Goal: Task Accomplishment & Management: Manage account settings

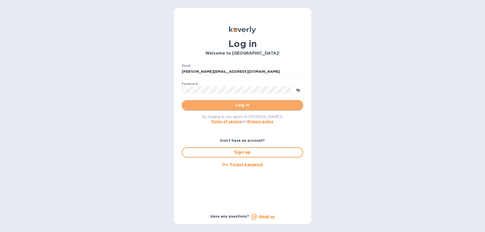
click at [226, 106] on span "Log in" at bounding box center [242, 105] width 113 height 6
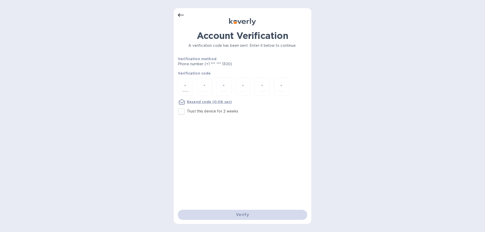
click at [185, 89] on input "number" at bounding box center [185, 86] width 7 height 9
click at [184, 115] on input "Trust this device for 2 weeks" at bounding box center [181, 111] width 11 height 11
checkbox input "true"
click at [186, 88] on input "number" at bounding box center [185, 86] width 7 height 9
type input "4"
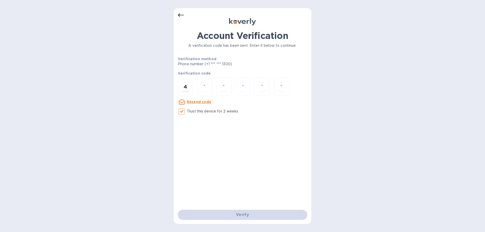
type input "7"
type input "2"
type input "3"
type input "2"
type input "1"
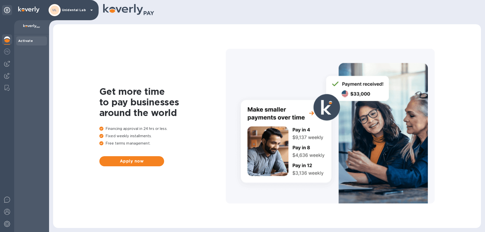
click at [84, 14] on div "UL Unidental Lab" at bounding box center [72, 10] width 46 height 12
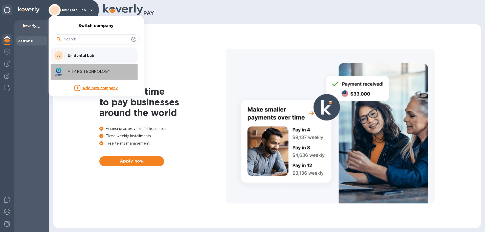
click at [73, 76] on div "VITANG TECHNOLOGY" at bounding box center [92, 72] width 79 height 12
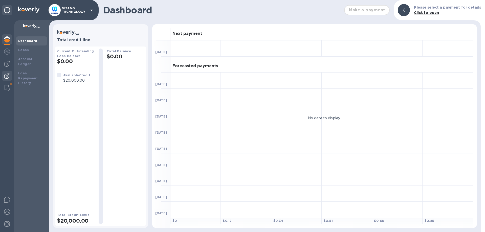
click at [10, 77] on img at bounding box center [7, 76] width 6 height 6
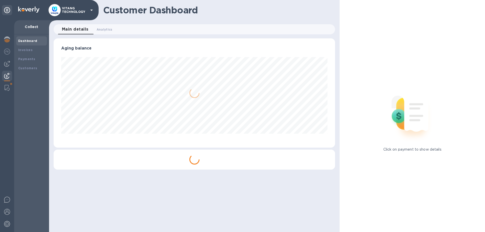
scroll to position [109, 282]
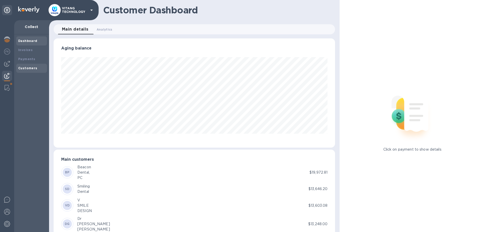
click at [30, 72] on div "Customers" at bounding box center [31, 68] width 31 height 9
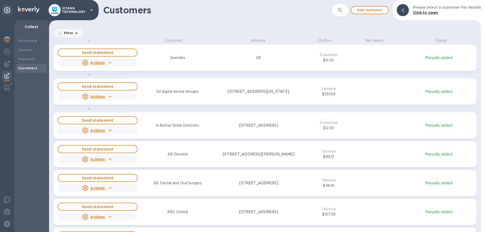
scroll to position [194, 432]
click at [343, 10] on icon "button" at bounding box center [340, 10] width 6 height 6
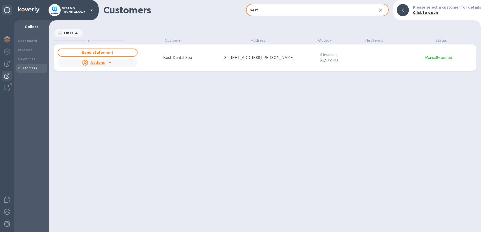
click at [238, 60] on p "[STREET_ADDRESS][PERSON_NAME]" at bounding box center [259, 57] width 72 height 5
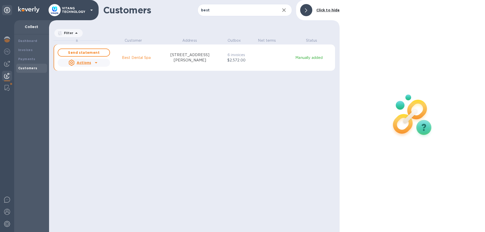
scroll to position [0, 0]
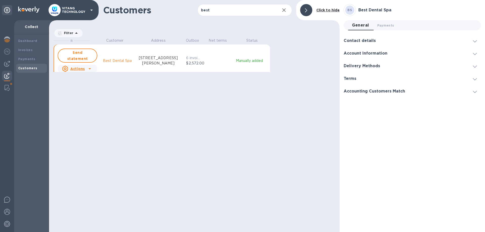
click at [306, 49] on div "B Customer Address Outbox Net terms Status Send statement Actions Best Dental S…" at bounding box center [194, 135] width 290 height 194
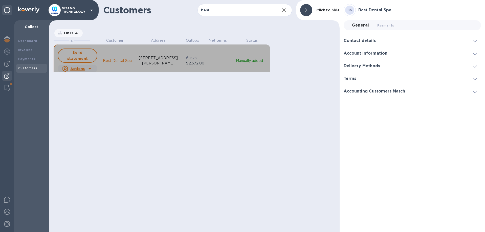
click at [89, 66] on icon "grid" at bounding box center [90, 69] width 6 height 6
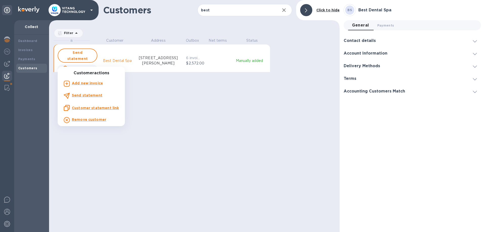
click at [98, 107] on u "Customer statement link" at bounding box center [95, 108] width 47 height 4
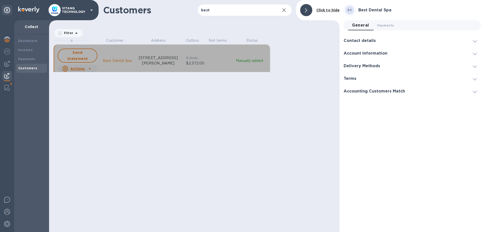
click at [78, 67] on u "Actions" at bounding box center [77, 69] width 14 height 4
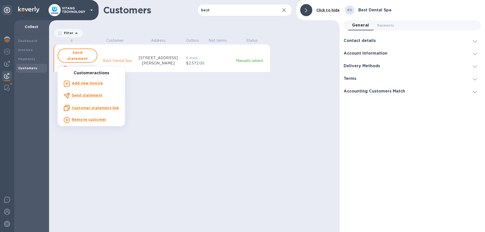
click at [96, 109] on u "Customer statement link" at bounding box center [95, 108] width 47 height 4
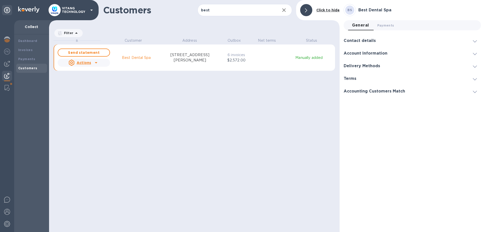
scroll to position [194, 291]
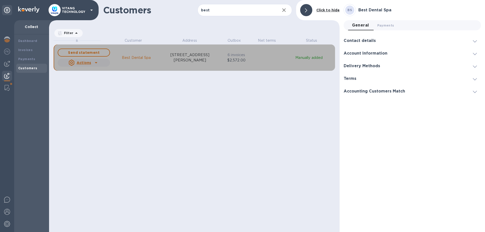
click at [93, 63] on div "grid" at bounding box center [96, 63] width 8 height 8
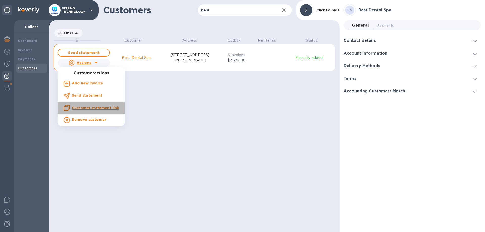
click at [92, 108] on u "Customer statement link" at bounding box center [95, 108] width 47 height 4
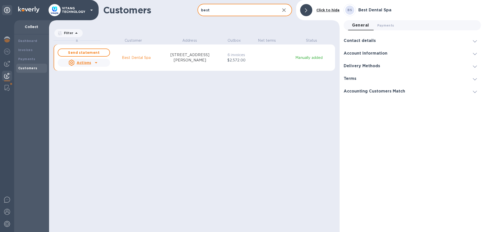
click at [217, 12] on input "best" at bounding box center [236, 10] width 78 height 12
paste input "Smile Again Dentistry"
type input "Smile Again Dentistry"
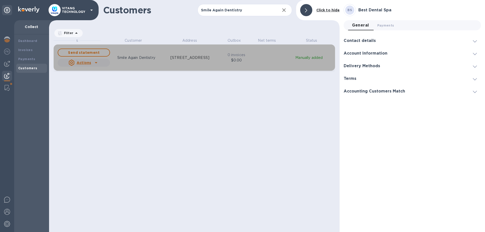
click at [241, 60] on p "$0.00" at bounding box center [236, 60] width 21 height 5
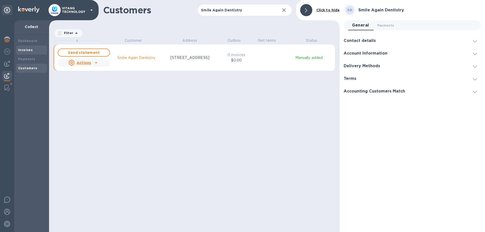
click at [36, 49] on div "Invoices" at bounding box center [31, 50] width 27 height 5
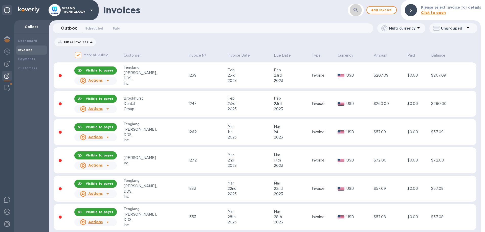
click at [353, 10] on button "button" at bounding box center [356, 10] width 12 height 12
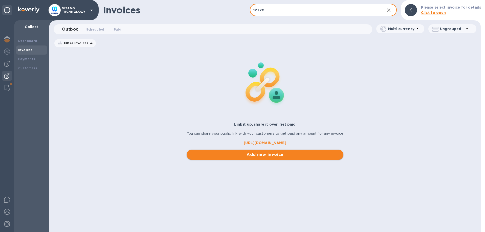
type input "12720"
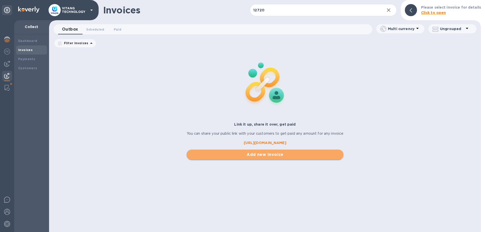
click at [264, 152] on button "Add new invoice" at bounding box center [265, 155] width 157 height 10
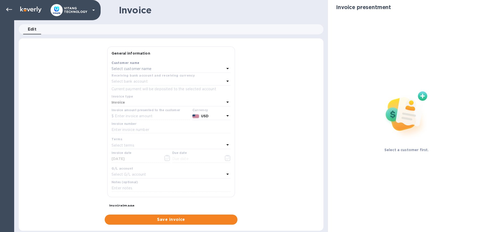
click at [139, 71] on p "Select customer name" at bounding box center [131, 68] width 40 height 5
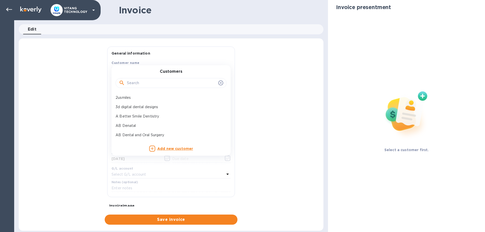
drag, startPoint x: 141, startPoint y: 91, endPoint x: 143, endPoint y: 85, distance: 5.8
click at [140, 90] on div at bounding box center [171, 82] width 111 height 17
click at [143, 84] on input "text" at bounding box center [171, 83] width 89 height 8
paste input "Smile Again Dentistry"
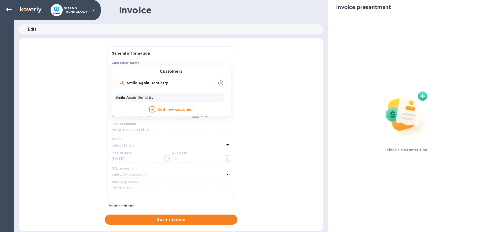
type input "Smile Again Dentistry"
click at [151, 95] on div "Smile Again Dentistry" at bounding box center [169, 97] width 111 height 9
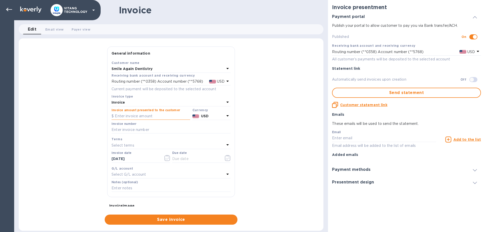
click at [143, 115] on input "text" at bounding box center [150, 117] width 79 height 8
type input "432.08"
click at [135, 127] on input "text" at bounding box center [170, 130] width 119 height 8
type input "12720"
click at [90, 177] on div "General information Save Customer name Smile Again Dentistry Receiving bank acc…" at bounding box center [171, 136] width 305 height 178
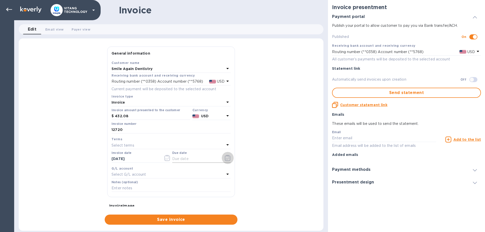
click at [229, 156] on icon "button" at bounding box center [228, 158] width 6 height 6
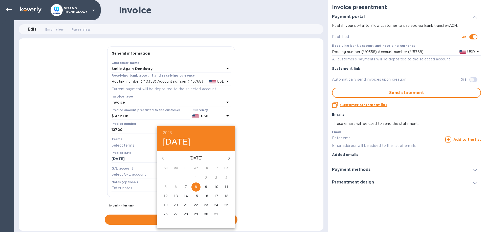
click at [196, 187] on p "8" at bounding box center [196, 186] width 2 height 5
type input "[DATE]"
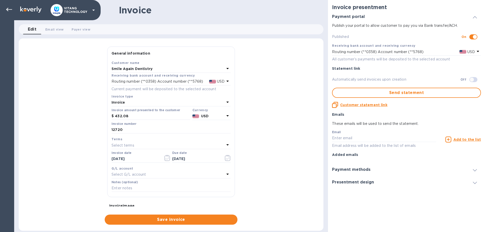
click at [140, 176] on p "Select G/L account" at bounding box center [128, 174] width 34 height 5
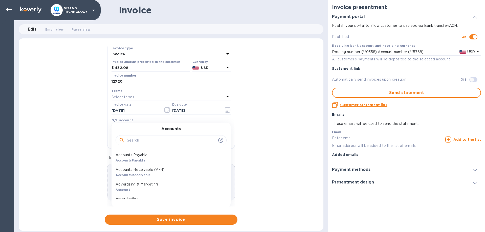
click at [152, 170] on p "Accounts Receivable (A/R)" at bounding box center [169, 169] width 107 height 5
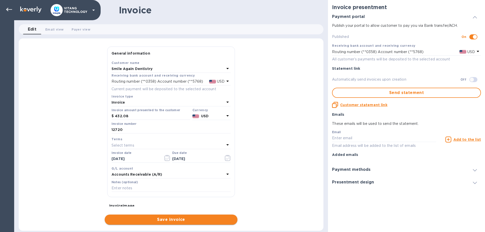
click at [199, 220] on span "Save invoice" at bounding box center [171, 220] width 125 height 6
click at [464, 209] on div at bounding box center [463, 206] width 11 height 10
click at [7, 9] on icon at bounding box center [9, 10] width 6 height 4
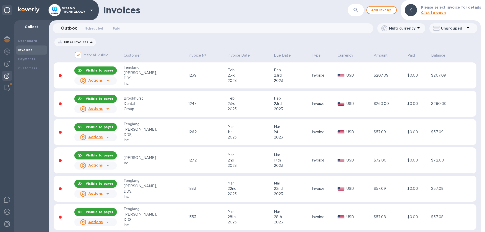
click at [356, 13] on icon "button" at bounding box center [356, 10] width 6 height 6
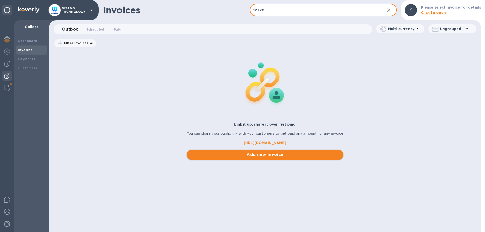
type input "12720"
click at [267, 154] on span "Add new invoice" at bounding box center [265, 155] width 149 height 6
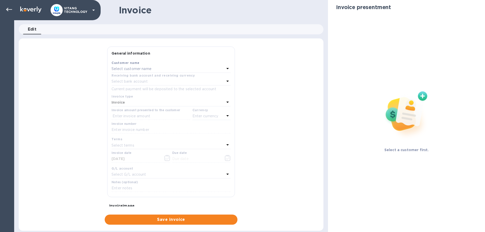
click at [135, 71] on p "Select customer name" at bounding box center [131, 68] width 40 height 5
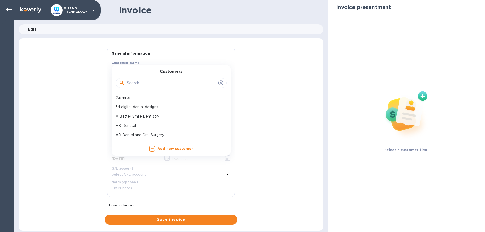
click at [141, 84] on input "text" at bounding box center [171, 83] width 89 height 8
paste input "Smile Again Dentistry"
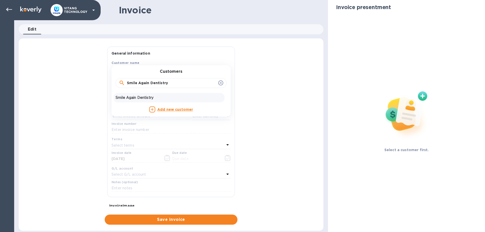
type input "Smile Again Dentistry"
click at [150, 95] on div "Smile Again Dentistry" at bounding box center [169, 97] width 111 height 9
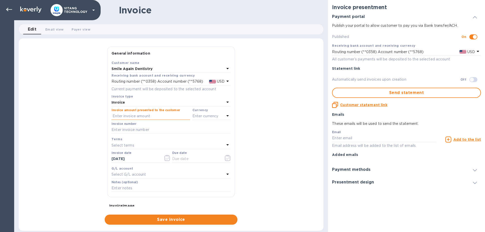
click at [140, 116] on input "text" at bounding box center [150, 117] width 79 height 8
click at [129, 127] on input "text" at bounding box center [170, 130] width 119 height 8
type input "12720"
click at [156, 117] on input "text" at bounding box center [150, 117] width 79 height 8
type input "432.08"
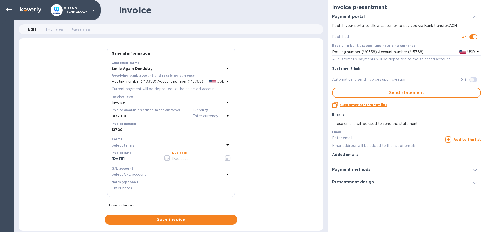
click at [190, 157] on input "text" at bounding box center [196, 159] width 48 height 8
click at [228, 157] on icon "button" at bounding box center [228, 158] width 6 height 6
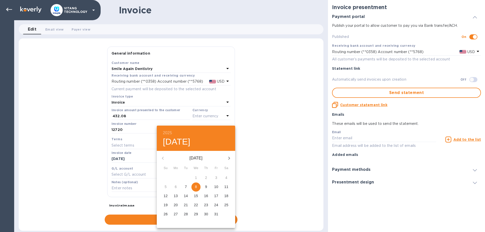
click at [197, 187] on span "8" at bounding box center [195, 186] width 9 height 5
type input "[DATE]"
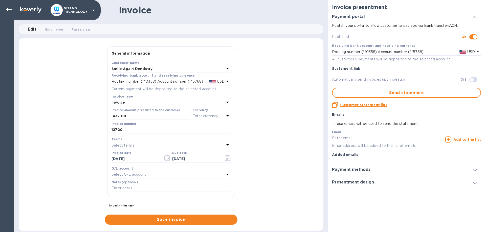
click at [154, 173] on div "Select G/L account" at bounding box center [167, 174] width 113 height 7
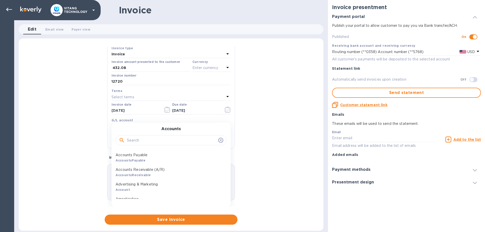
click at [151, 168] on p "Accounts Receivable (A/R)" at bounding box center [169, 169] width 107 height 5
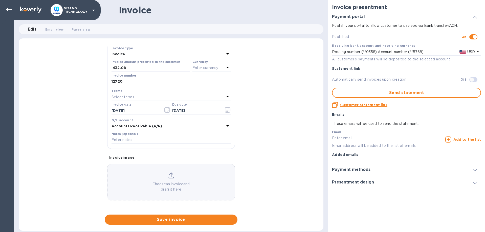
scroll to position [48, 0]
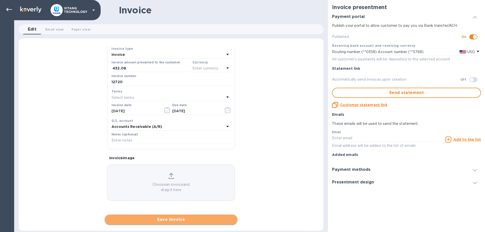
click at [180, 219] on span "Save invoice" at bounding box center [171, 220] width 125 height 6
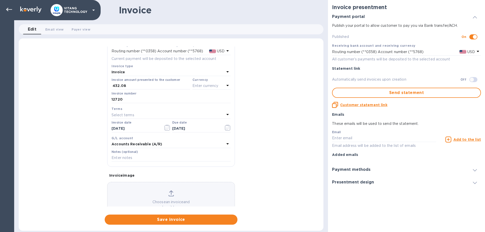
scroll to position [0, 0]
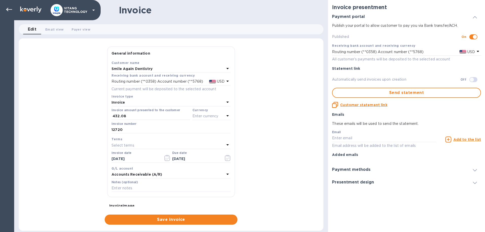
click at [208, 121] on div "Invoice amount presented to the customer 432.08 Currency Enter currency" at bounding box center [170, 114] width 121 height 14
click at [208, 114] on p "Enter currency" at bounding box center [205, 116] width 26 height 5
click at [184, 131] on p "US Dollar" at bounding box center [203, 128] width 39 height 5
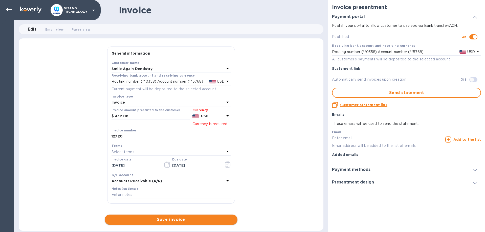
click at [180, 217] on button "Save invoice" at bounding box center [171, 220] width 133 height 10
click at [465, 208] on icon "Close" at bounding box center [465, 206] width 5 height 5
click at [10, 7] on icon at bounding box center [9, 10] width 6 height 6
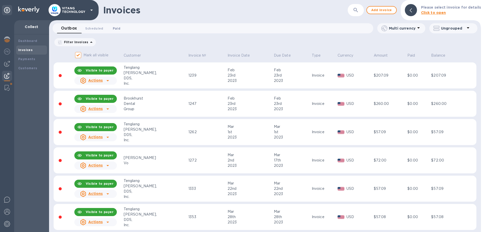
click at [119, 30] on span "Paid 0" at bounding box center [117, 28] width 8 height 5
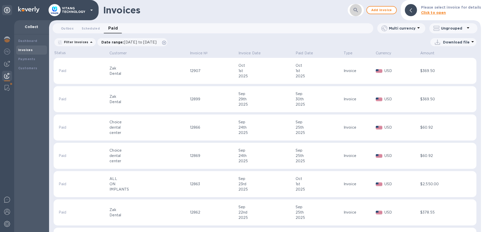
click at [356, 12] on icon "button" at bounding box center [356, 10] width 6 height 6
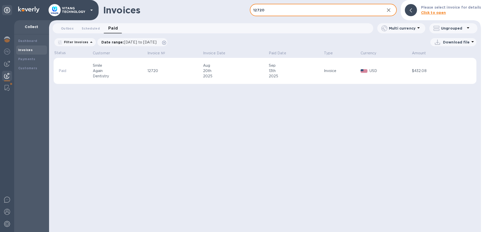
type input "12720"
click at [168, 156] on div "Invoices 12720 ​ Add invoice Please select invoice for details Click to open Ou…" at bounding box center [265, 116] width 432 height 232
click at [310, 11] on input "12720" at bounding box center [315, 10] width 130 height 12
click at [389, 10] on icon "button" at bounding box center [389, 10] width 6 height 6
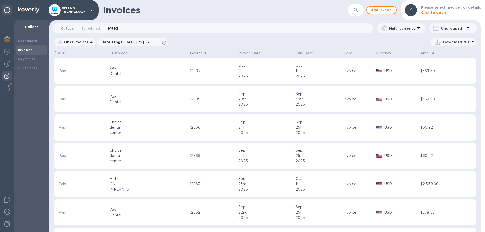
click at [71, 29] on span "Outbox 0" at bounding box center [67, 28] width 13 height 5
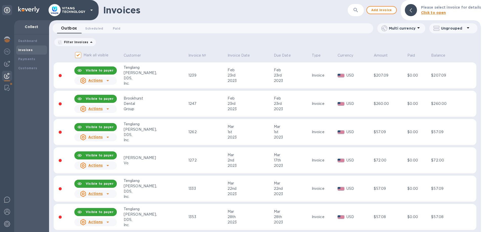
drag, startPoint x: 204, startPoint y: 47, endPoint x: 201, endPoint y: 47, distance: 2.5
click at [201, 47] on div "Filter Invoices Amount Paid Balance" at bounding box center [265, 42] width 423 height 10
click at [354, 9] on button "button" at bounding box center [356, 10] width 12 height 12
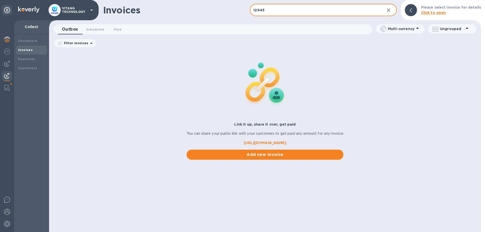
type input "12943"
click at [203, 150] on div "Add new invoice" at bounding box center [265, 155] width 161 height 14
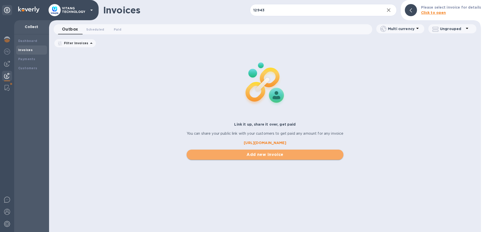
click at [203, 155] on span "Add new invoice" at bounding box center [265, 155] width 149 height 6
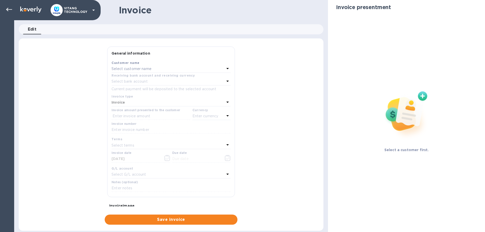
click at [152, 72] on div "Select customer name" at bounding box center [167, 68] width 113 height 7
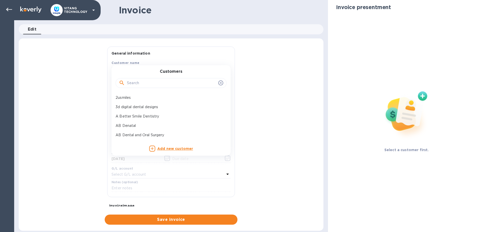
click at [155, 84] on input "text" at bounding box center [171, 83] width 89 height 8
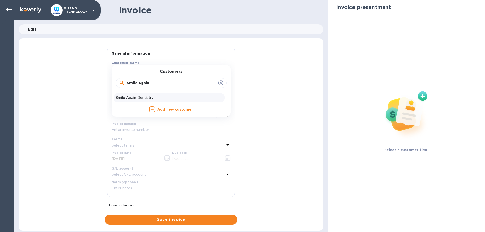
type input "Smile Again"
click at [133, 101] on div "Smile Again Dentistry" at bounding box center [169, 97] width 111 height 9
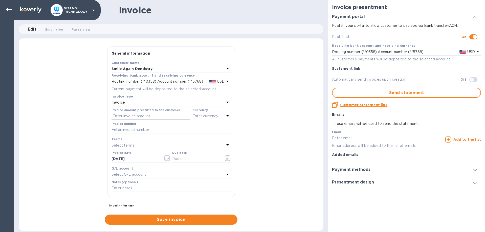
click at [139, 113] on input "text" at bounding box center [150, 117] width 79 height 8
type input "100"
click at [203, 119] on div "Enter currency" at bounding box center [208, 116] width 32 height 7
click at [195, 130] on p "US Dollar" at bounding box center [203, 128] width 39 height 5
click at [166, 127] on input "text" at bounding box center [170, 130] width 119 height 8
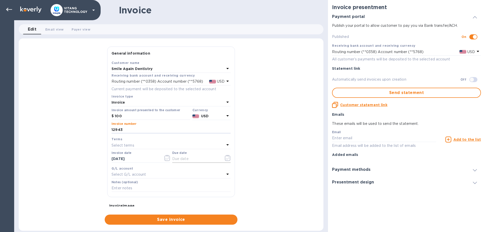
type input "12943"
click at [207, 156] on input "text" at bounding box center [196, 159] width 48 height 8
click at [226, 157] on icon "button" at bounding box center [228, 158] width 6 height 6
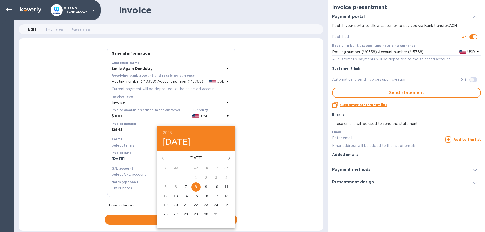
click at [196, 187] on p "8" at bounding box center [196, 186] width 2 height 5
type input "[DATE]"
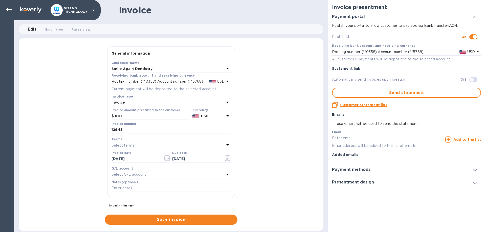
click at [149, 175] on div "Select G/L account" at bounding box center [167, 174] width 113 height 7
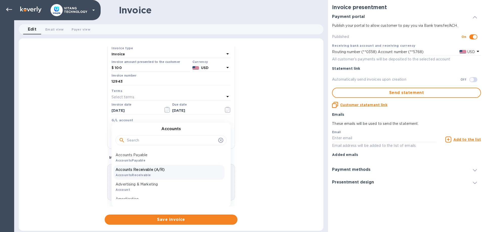
click at [161, 172] on div "Accounts Receivable (A/R) AccountsReceivable" at bounding box center [169, 172] width 111 height 15
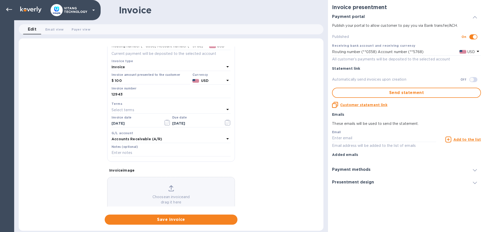
scroll to position [48, 0]
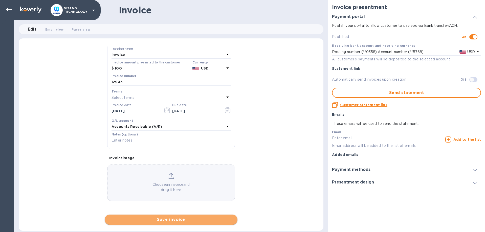
click at [165, 220] on span "Save invoice" at bounding box center [171, 220] width 125 height 6
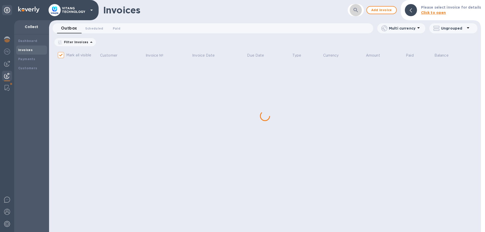
click at [358, 11] on icon "button" at bounding box center [355, 10] width 4 height 4
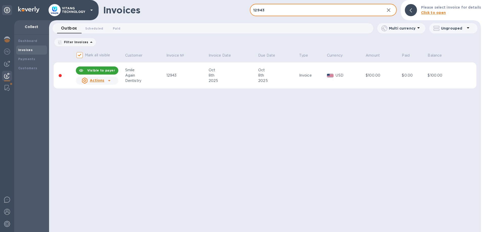
type input "12943"
click at [199, 133] on div "Invoices 12943 ​ Add invoice Please select invoice for details Click to open Ou…" at bounding box center [265, 116] width 432 height 232
click at [110, 80] on icon at bounding box center [109, 81] width 6 height 6
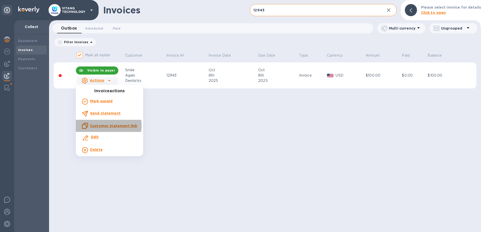
click at [99, 126] on u "Customer statement link" at bounding box center [113, 126] width 47 height 4
